Goal: Check status: Check status

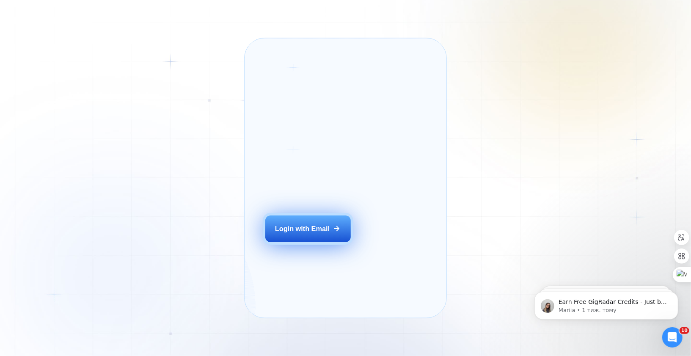
click at [306, 233] on div "Login with Email" at bounding box center [302, 228] width 55 height 9
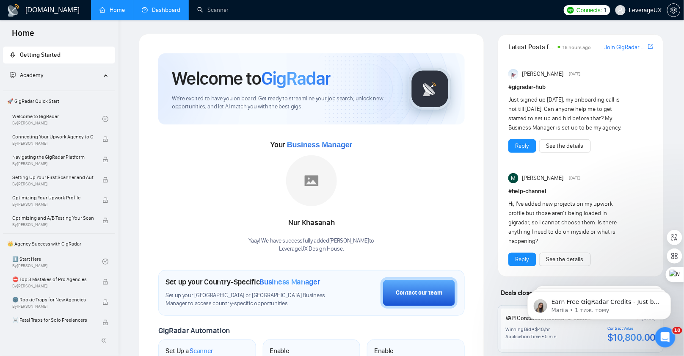
click at [160, 12] on link "Dashboard" at bounding box center [161, 9] width 39 height 7
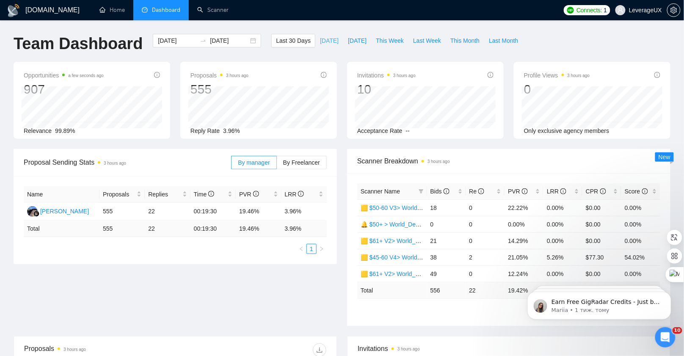
click at [326, 42] on span "[DATE]" at bounding box center [329, 40] width 19 height 9
click at [362, 39] on span "[DATE]" at bounding box center [357, 40] width 19 height 9
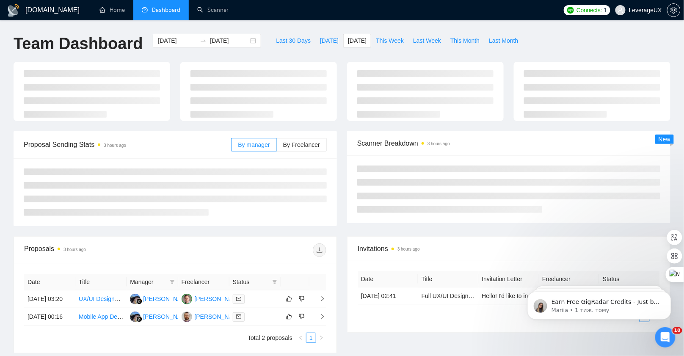
type input "[DATE]"
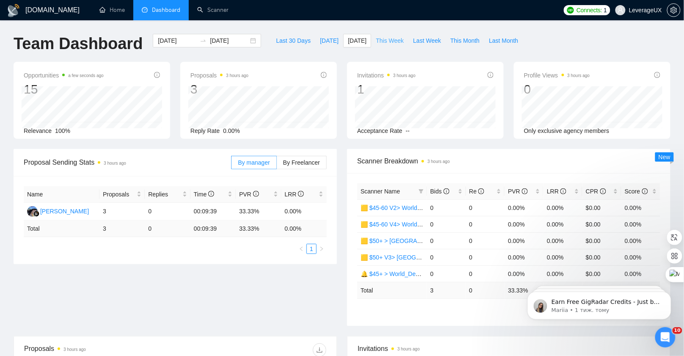
click at [391, 40] on span "This Week" at bounding box center [390, 40] width 28 height 9
type input "[DATE]"
